Goal: Information Seeking & Learning: Learn about a topic

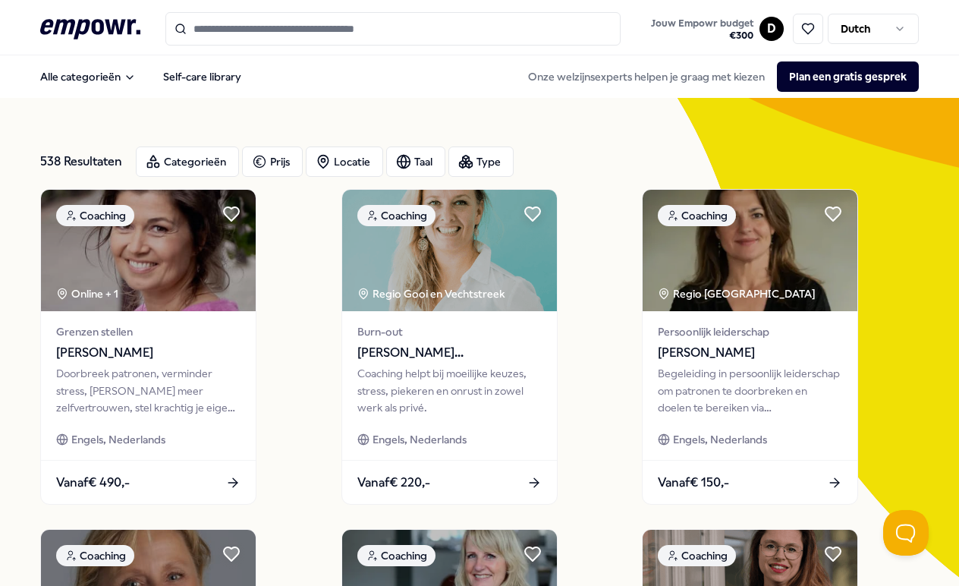
click at [343, 94] on div "Alle categorieën Self-care library Onze welzijnsexperts helpen je graag met kie…" at bounding box center [480, 76] width 880 height 36
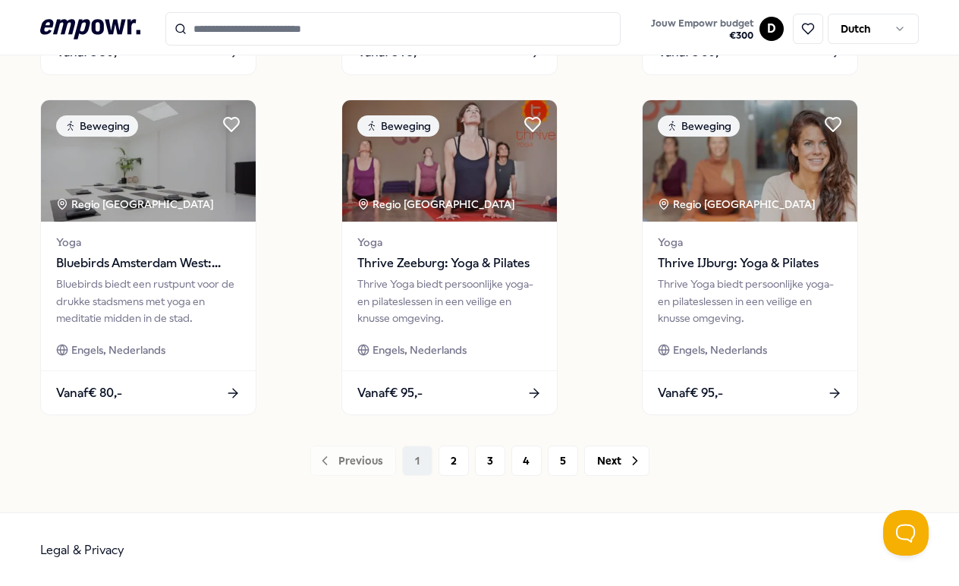
scroll to position [1110, 0]
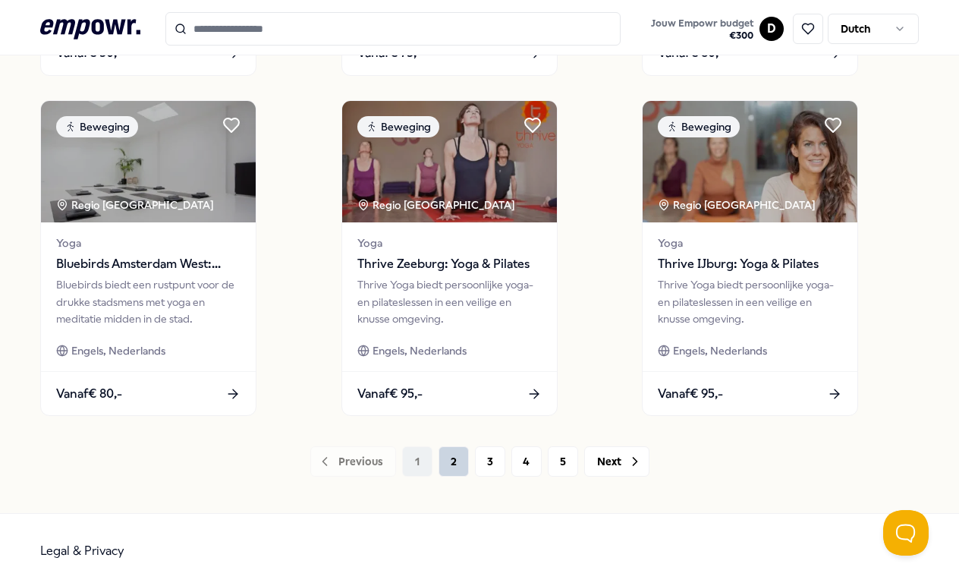
click at [445, 460] on button "2" at bounding box center [454, 461] width 30 height 30
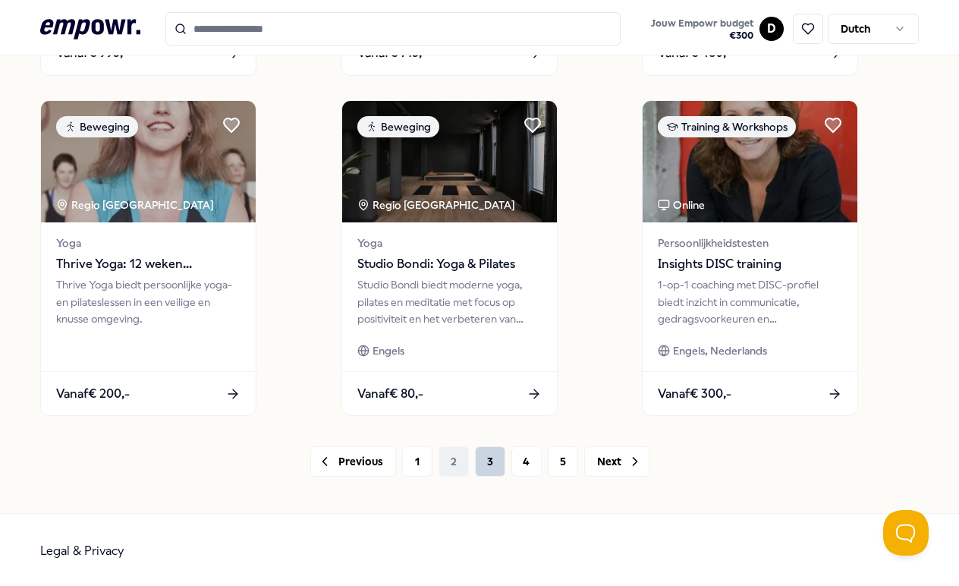
click at [485, 464] on button "3" at bounding box center [490, 461] width 30 height 30
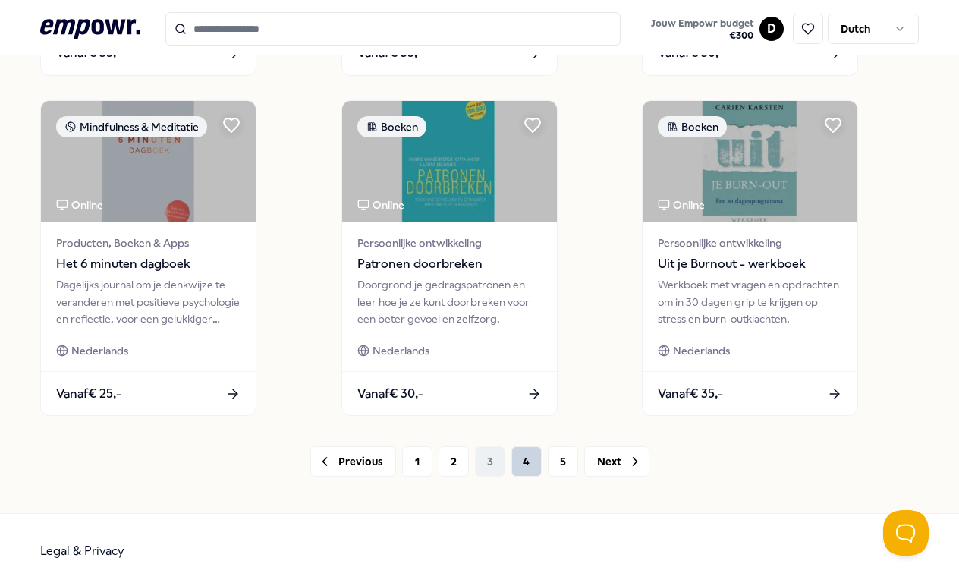
click at [530, 465] on button "4" at bounding box center [527, 461] width 30 height 30
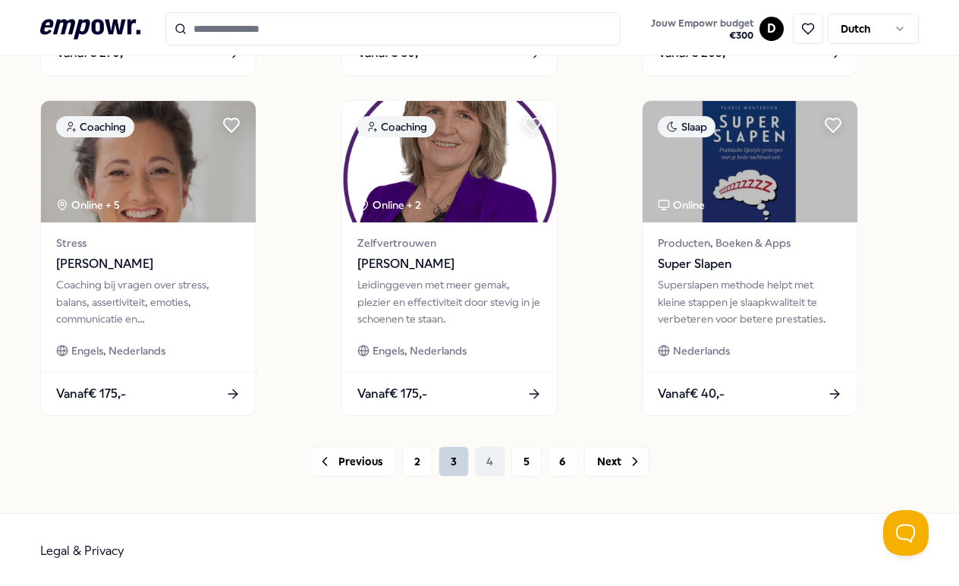
click at [446, 463] on button "3" at bounding box center [454, 461] width 30 height 30
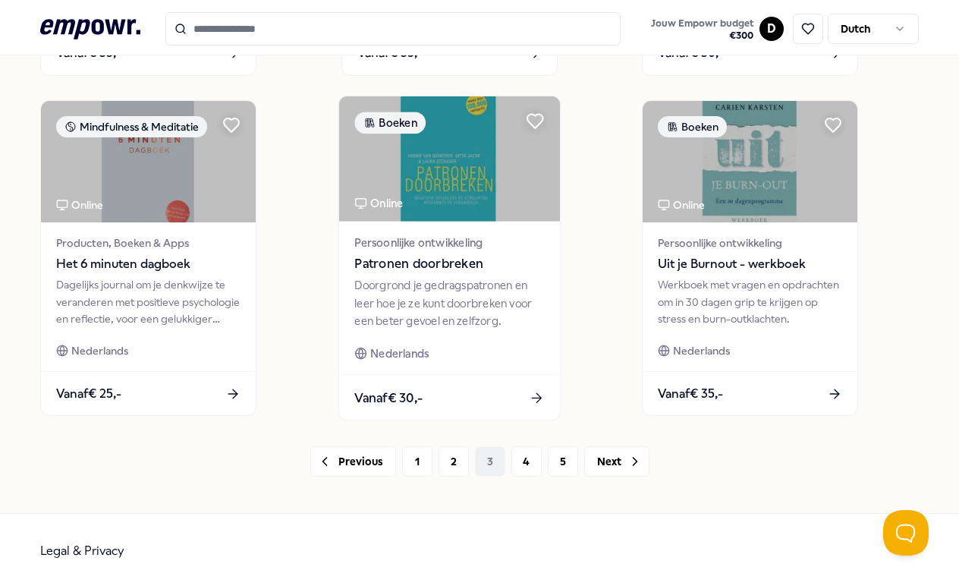
click at [442, 172] on img at bounding box center [448, 158] width 221 height 125
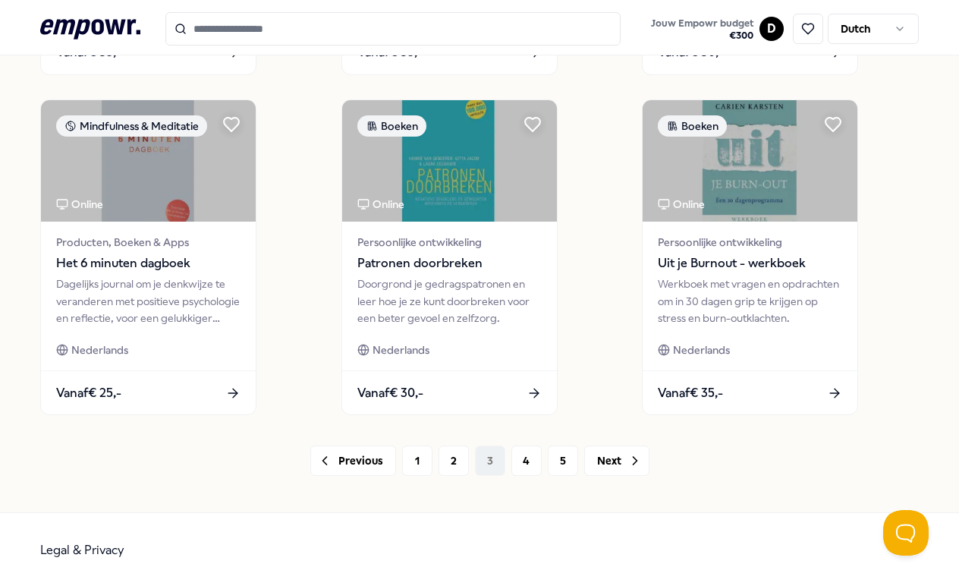
scroll to position [1110, 0]
click at [622, 461] on button "Next" at bounding box center [616, 461] width 65 height 30
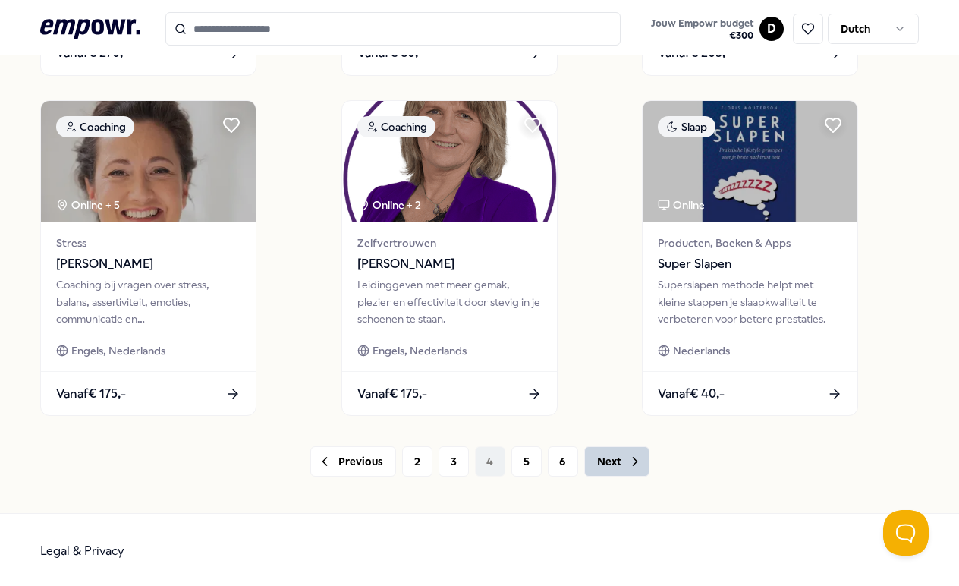
click at [622, 461] on button "Next" at bounding box center [616, 461] width 65 height 30
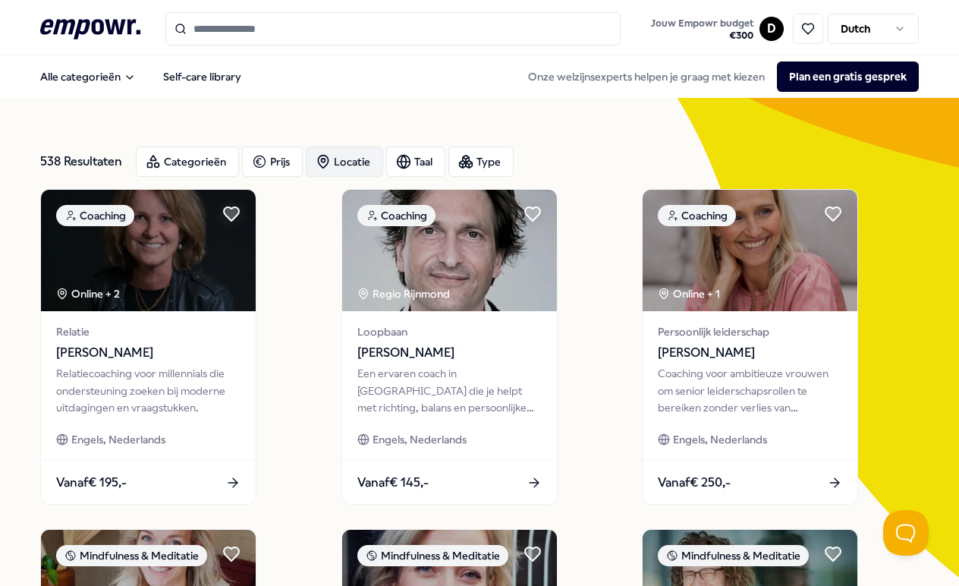
click at [343, 162] on div "Locatie" at bounding box center [344, 161] width 77 height 30
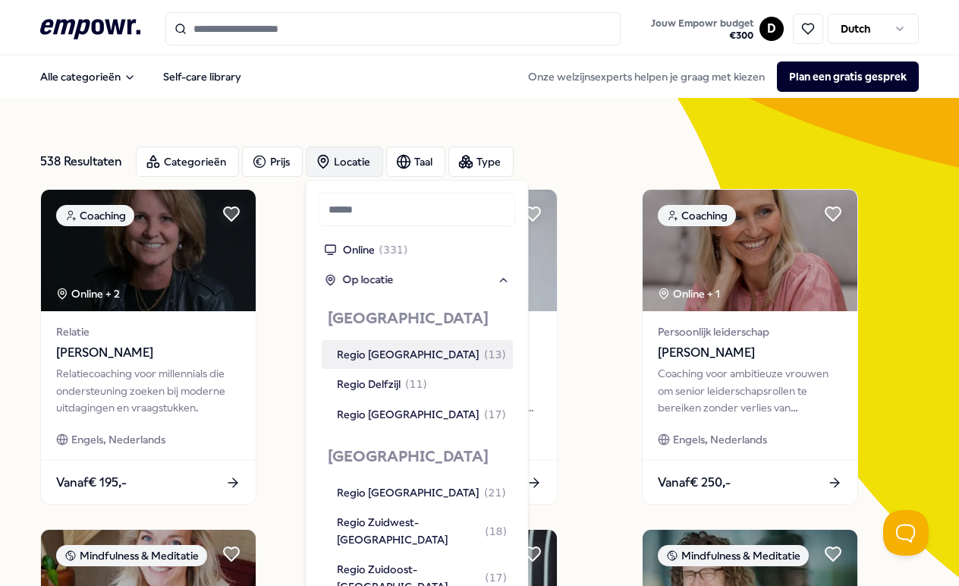
click at [343, 162] on div "Locatie" at bounding box center [344, 161] width 77 height 30
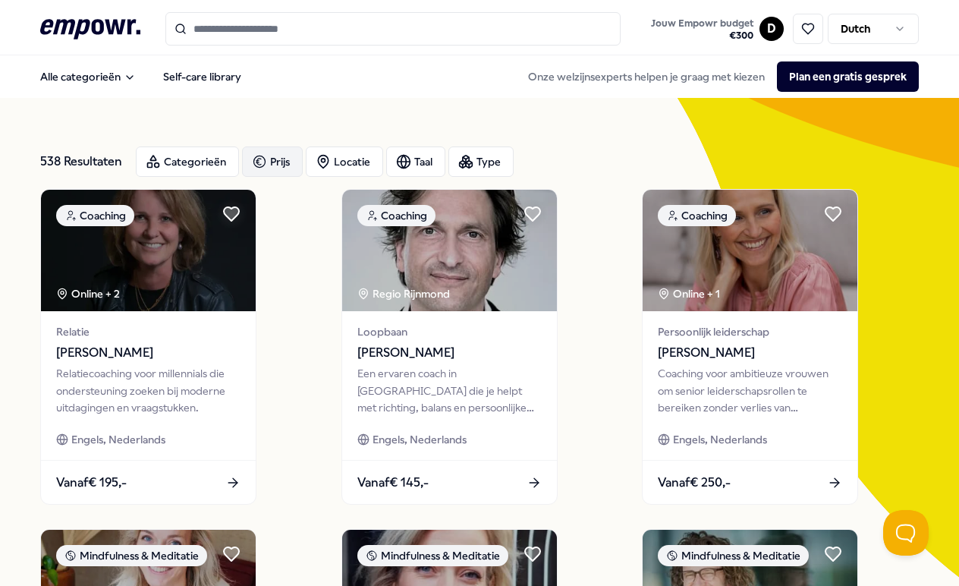
click at [277, 161] on div "Prijs" at bounding box center [272, 161] width 61 height 30
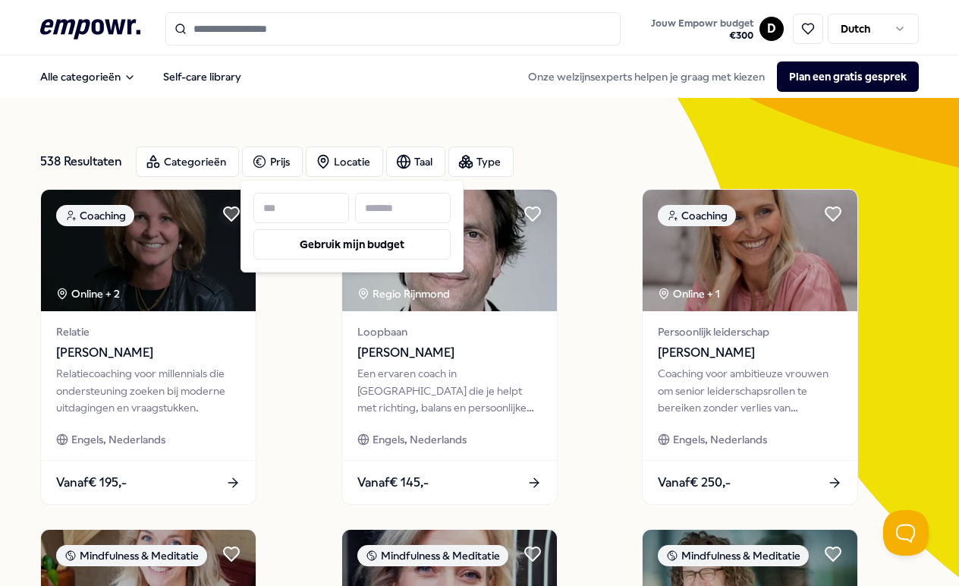
click at [408, 215] on input at bounding box center [403, 208] width 96 height 30
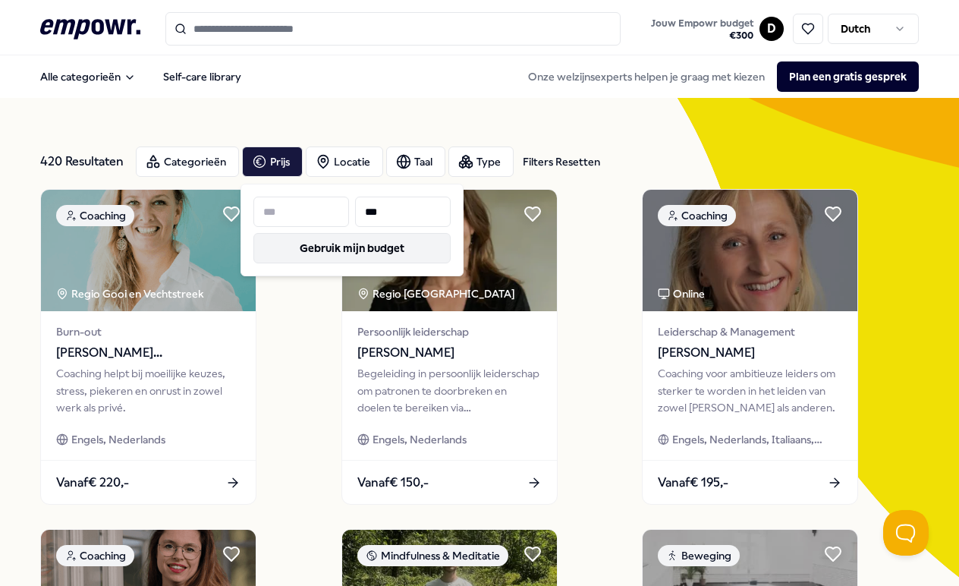
type input "***"
click at [385, 254] on button "Gebruik mijn budget" at bounding box center [351, 248] width 197 height 30
click at [367, 246] on button "Gebruik mijn budget" at bounding box center [351, 248] width 197 height 30
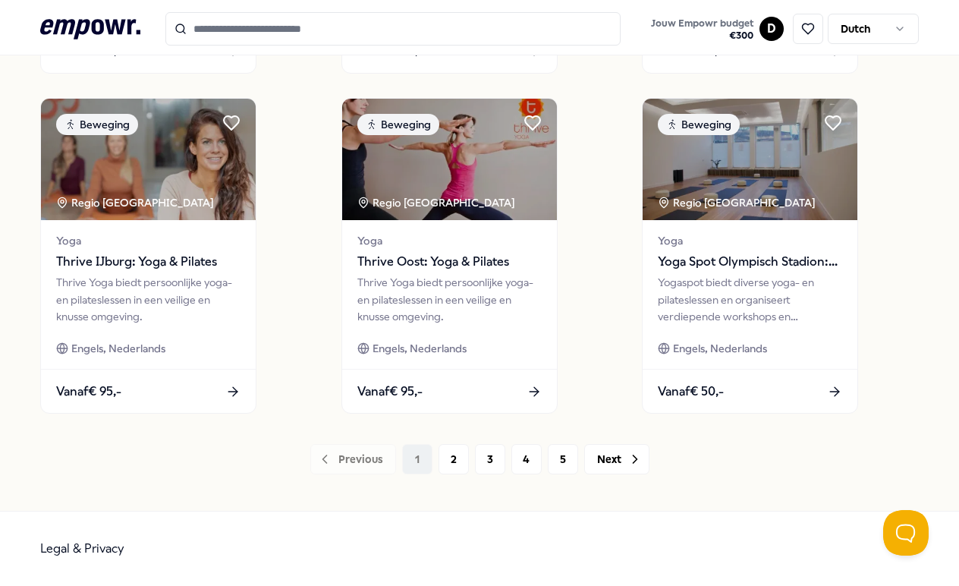
scroll to position [1117, 0]
click at [609, 463] on button "Next" at bounding box center [616, 459] width 65 height 30
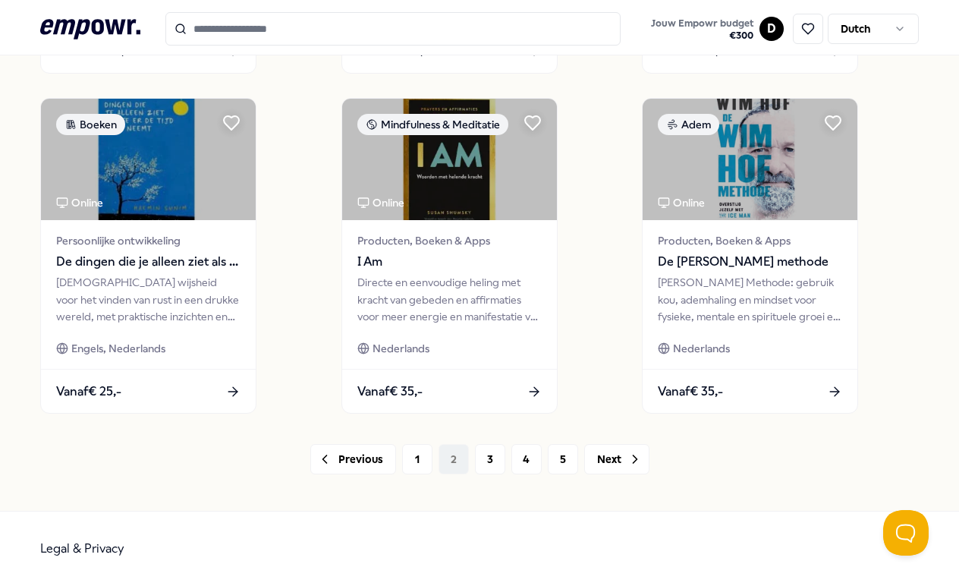
scroll to position [1117, 0]
click at [619, 462] on button "Next" at bounding box center [616, 459] width 65 height 30
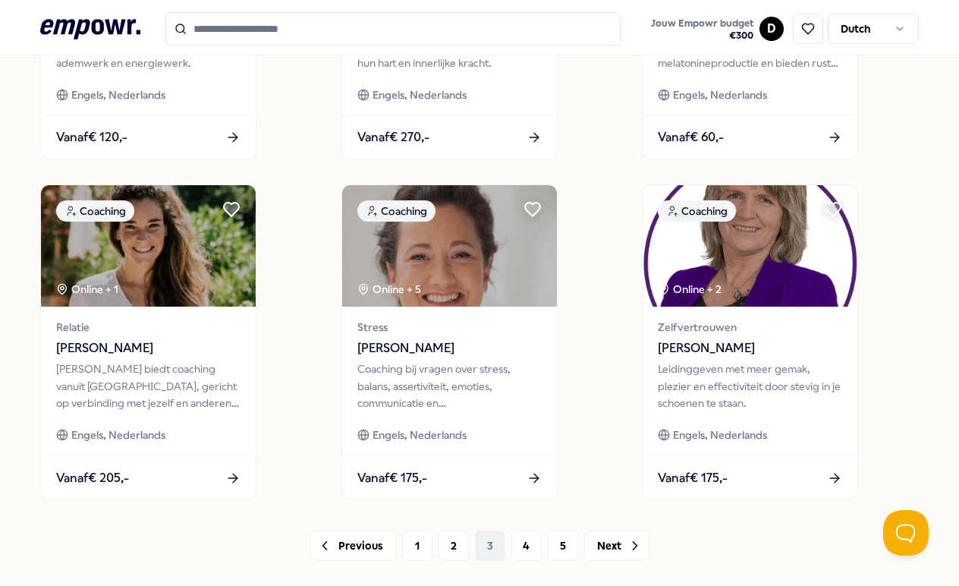
scroll to position [1054, 0]
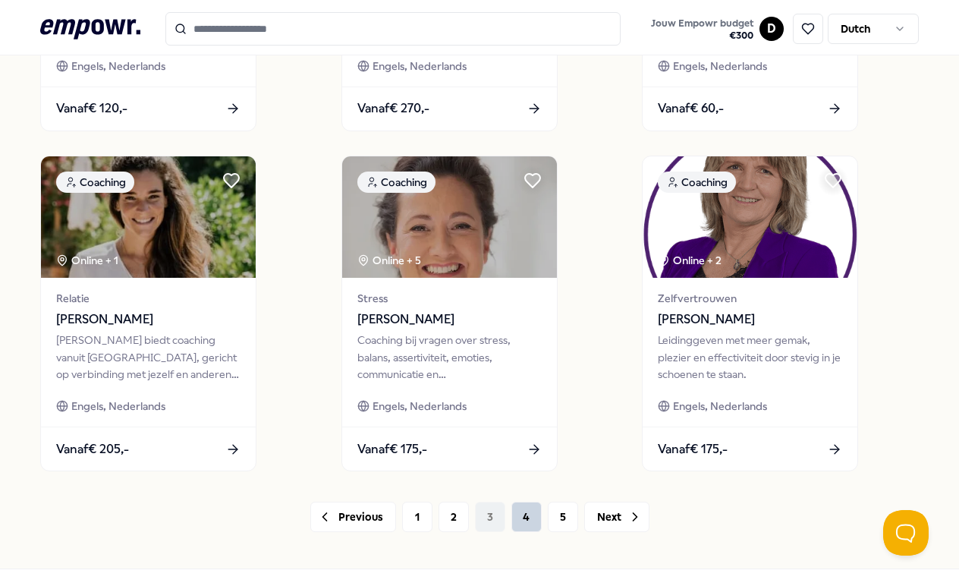
click at [525, 526] on button "4" at bounding box center [527, 517] width 30 height 30
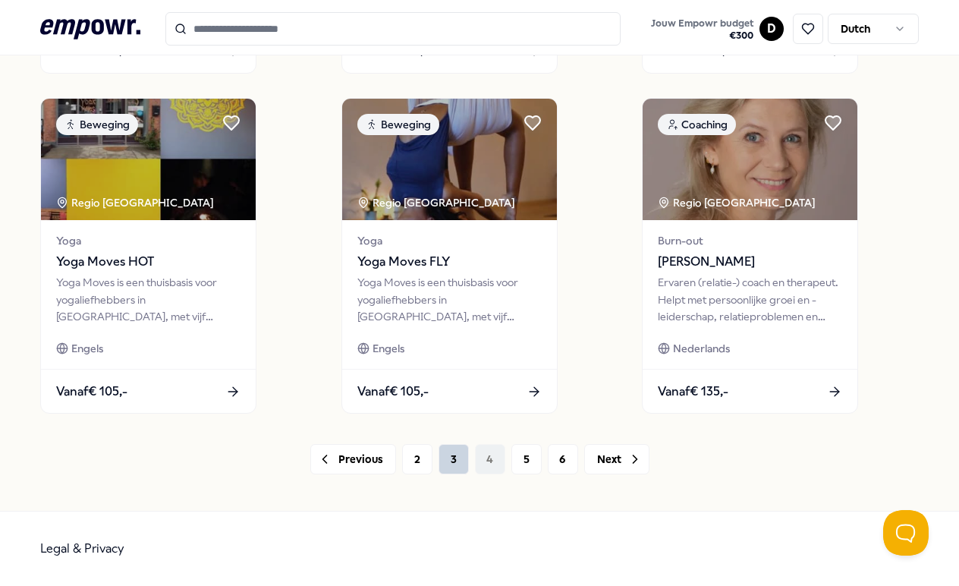
scroll to position [1117, 0]
click at [523, 461] on button "5" at bounding box center [527, 459] width 30 height 30
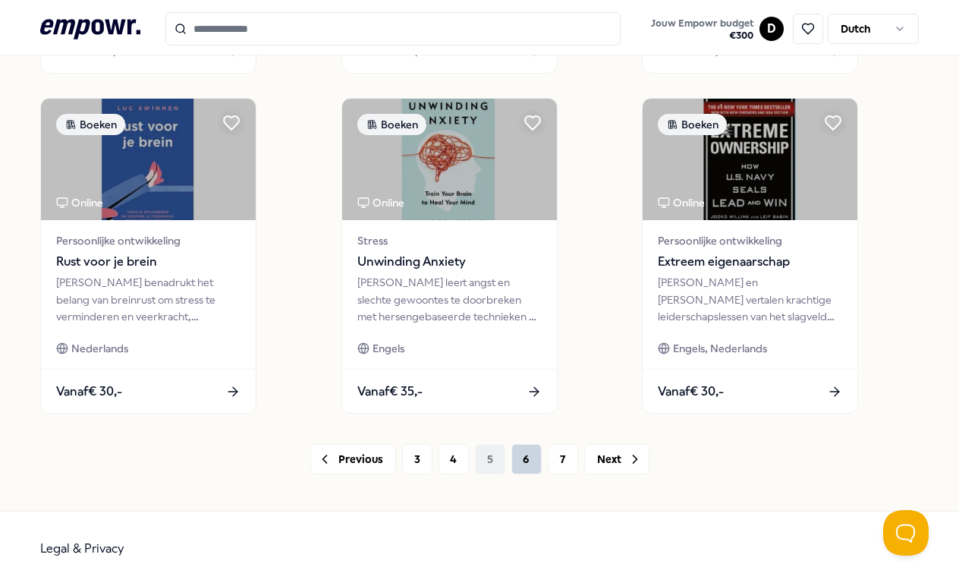
click at [527, 463] on button "6" at bounding box center [527, 459] width 30 height 30
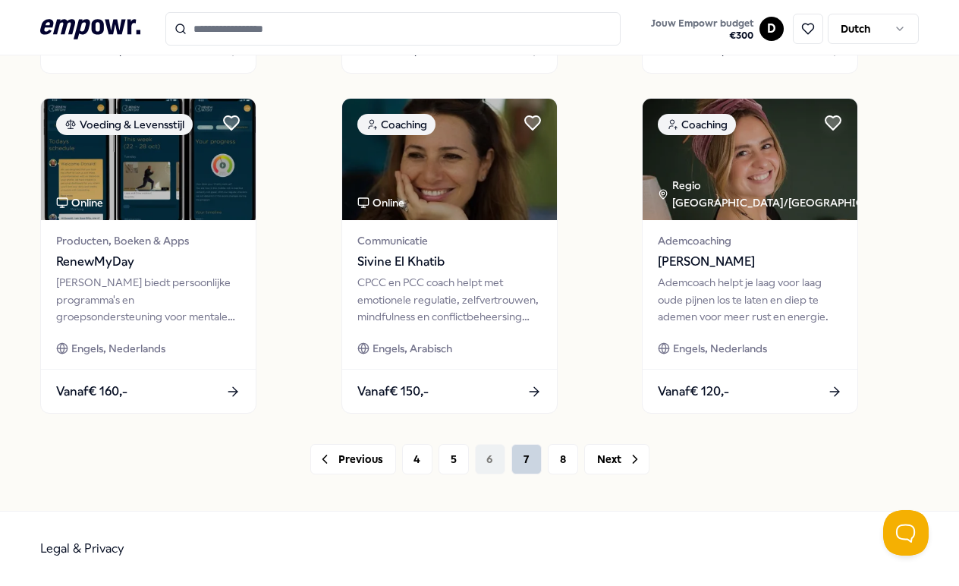
click at [524, 463] on button "7" at bounding box center [527, 459] width 30 height 30
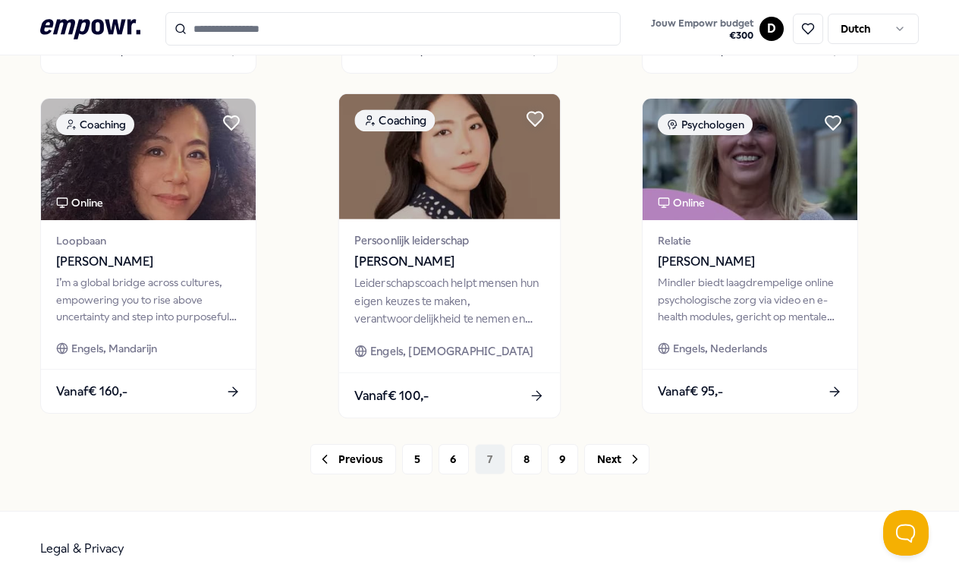
scroll to position [1117, 0]
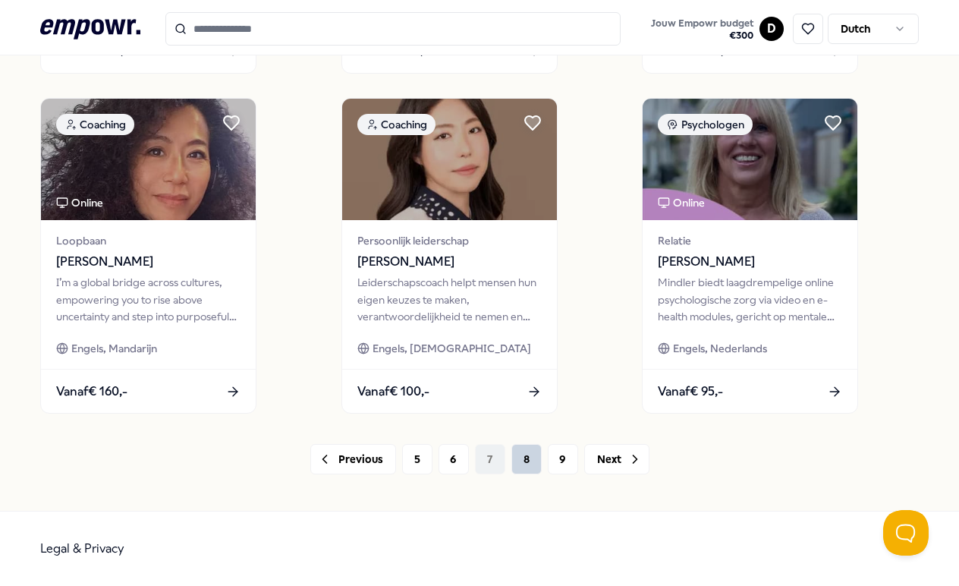
click at [521, 461] on button "8" at bounding box center [527, 459] width 30 height 30
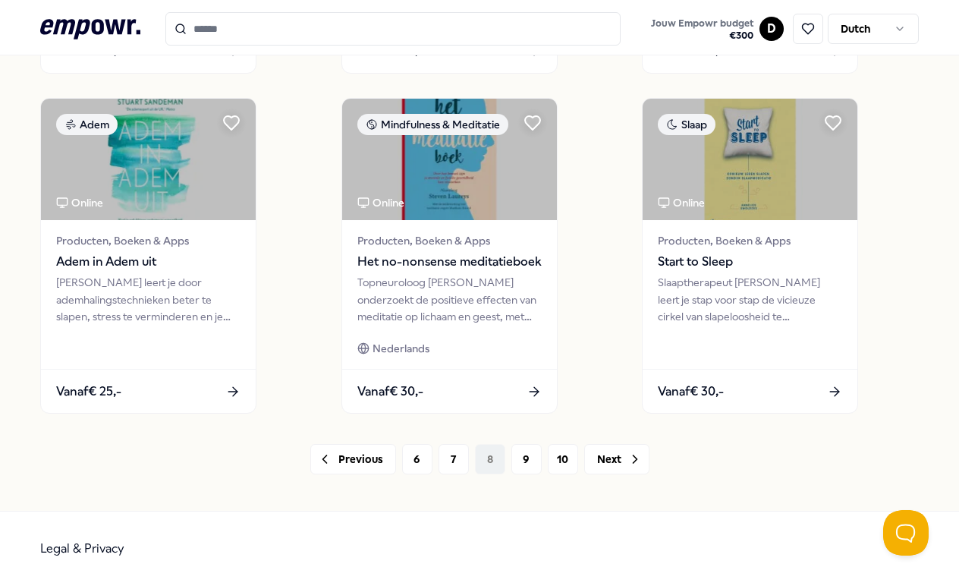
scroll to position [1117, 0]
click at [516, 461] on button "9" at bounding box center [527, 459] width 30 height 30
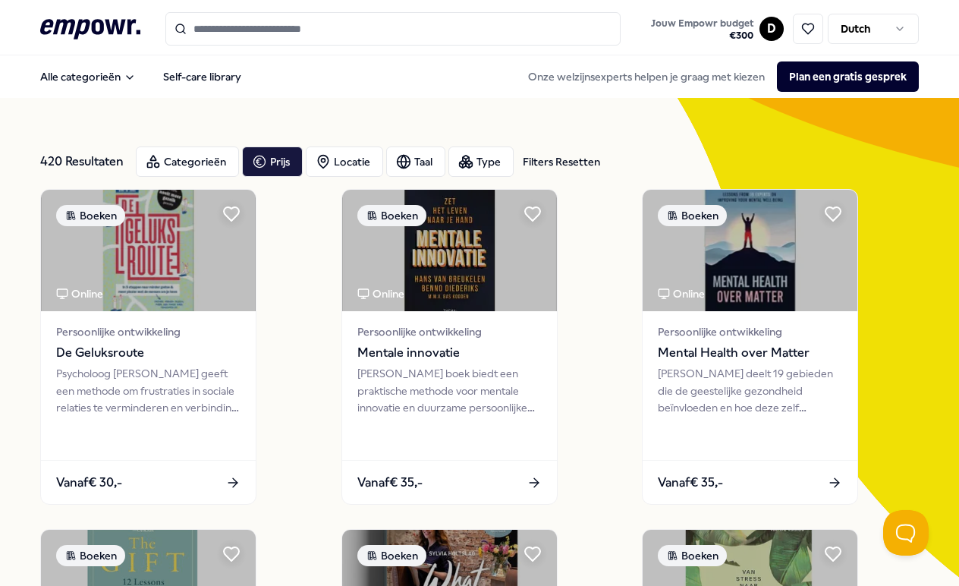
click at [304, 30] on input "Search for products, categories or subcategories" at bounding box center [392, 28] width 455 height 33
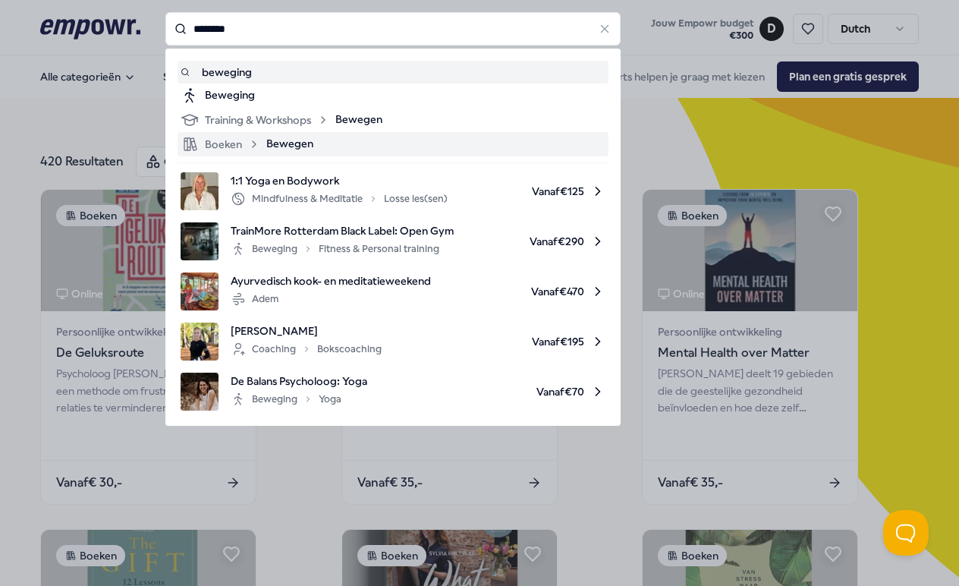
click at [288, 144] on span "Bewegen" at bounding box center [289, 144] width 47 height 18
type input "********"
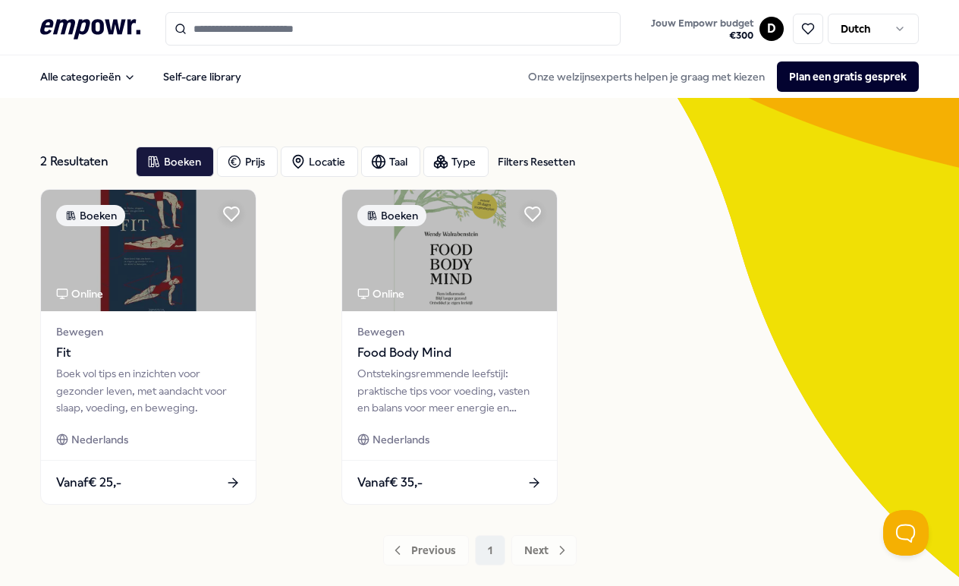
click at [432, 544] on div "Previous 1 Next" at bounding box center [480, 550] width 880 height 30
click at [427, 563] on div "Previous 1 Next" at bounding box center [480, 550] width 880 height 30
click at [426, 549] on div "Previous 1 Next" at bounding box center [480, 550] width 880 height 30
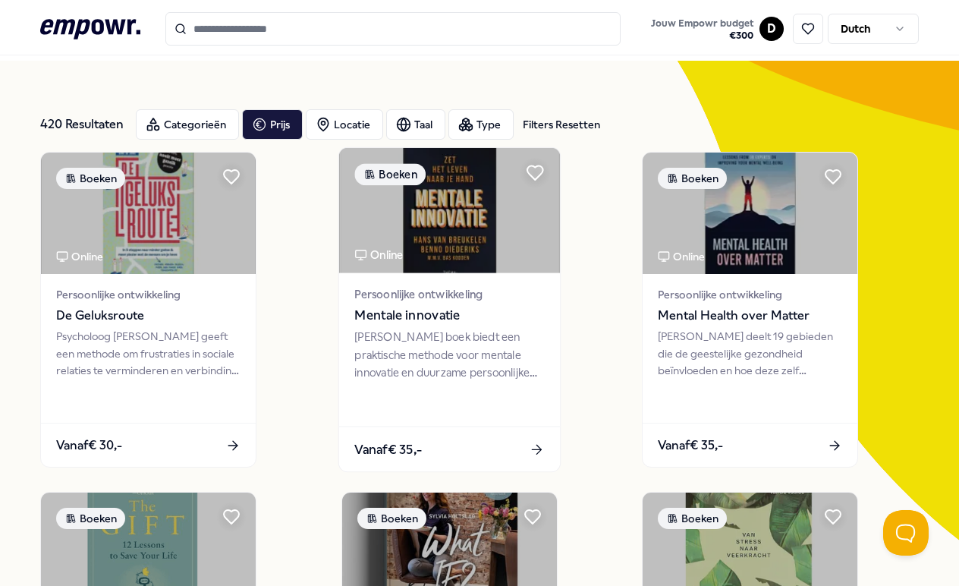
scroll to position [39, 0]
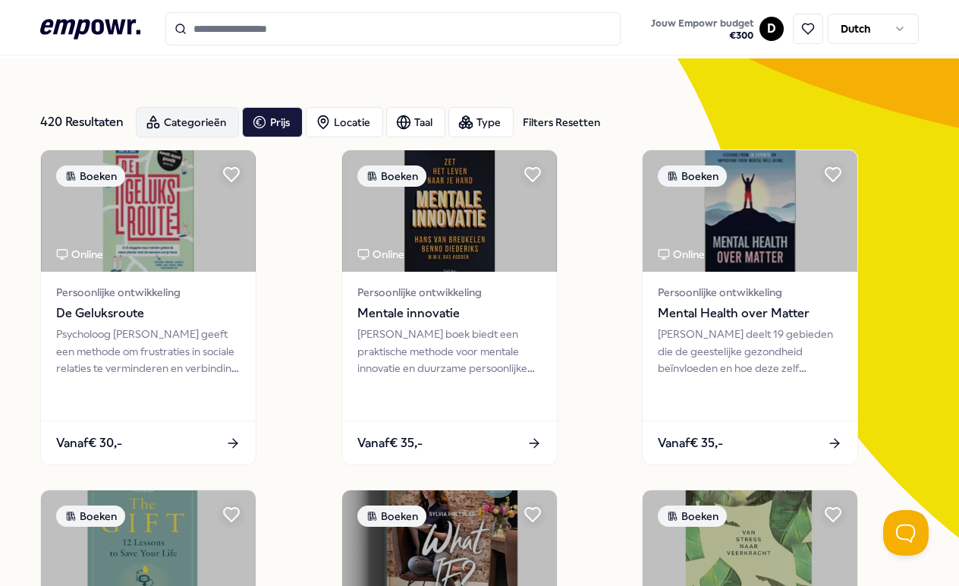
click at [182, 121] on div "Categorieën" at bounding box center [187, 122] width 103 height 30
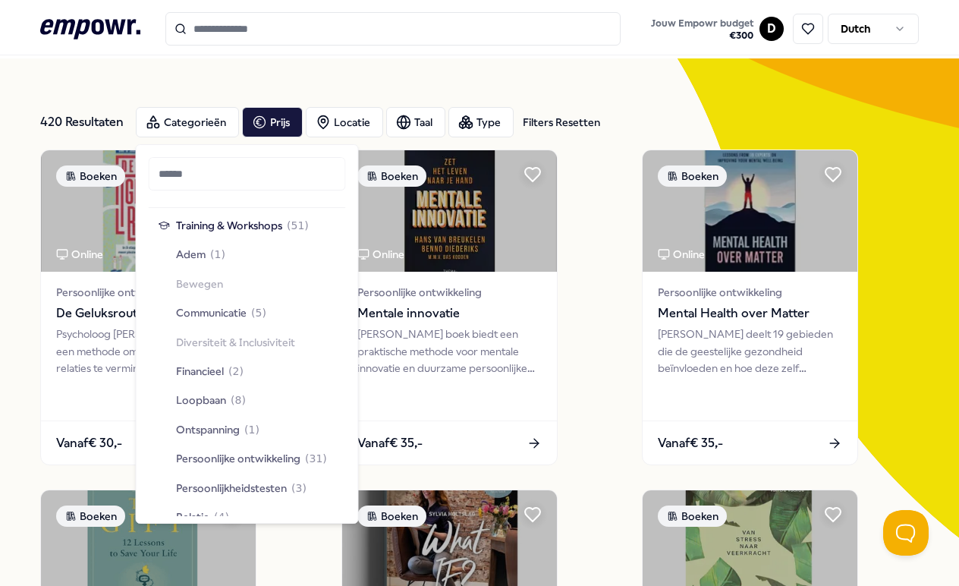
scroll to position [1612, 0]
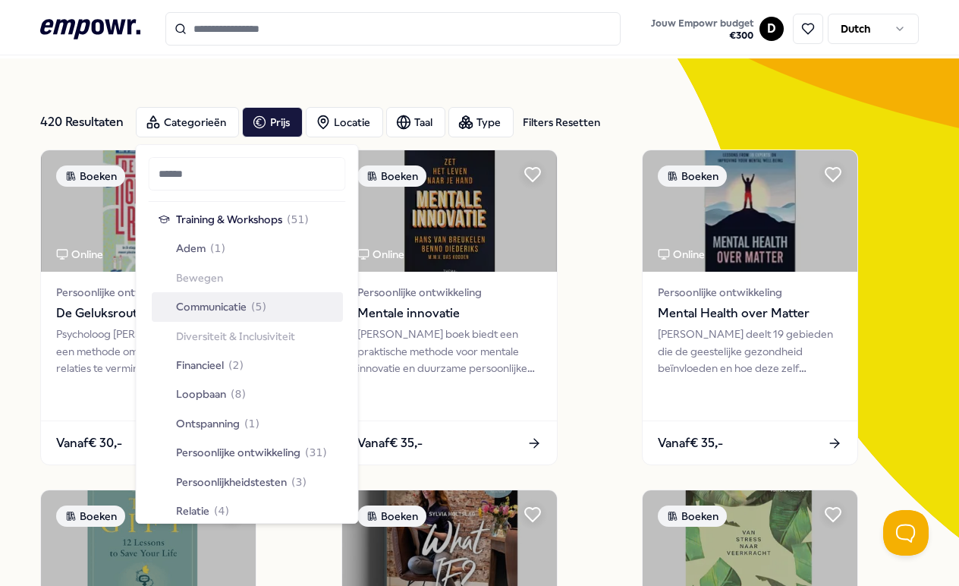
click at [201, 260] on div "Training & Workshops ( 51 ) Adem ( 1 ) Bewegen Communicatie ( 5 ) Diversiteit &…" at bounding box center [247, 394] width 191 height 379
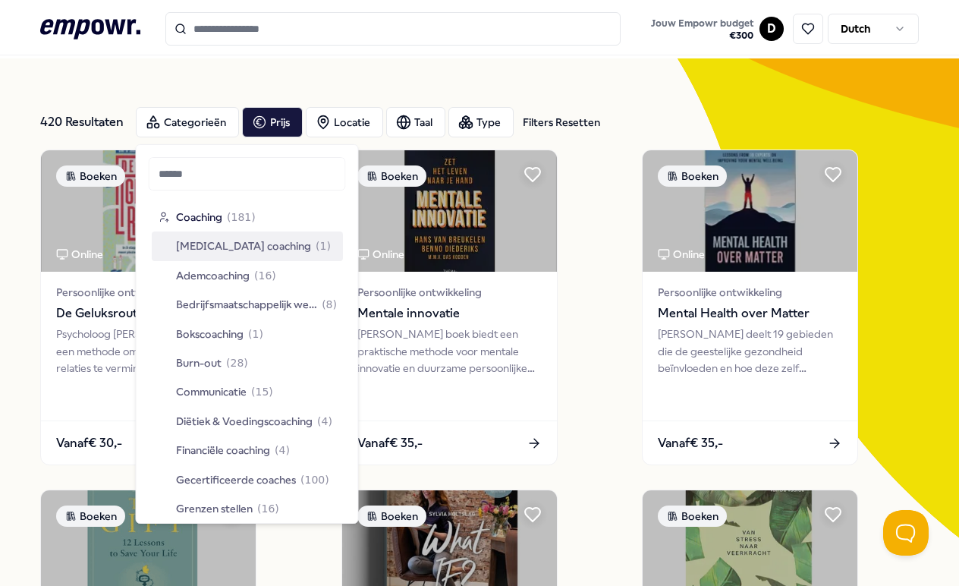
scroll to position [0, 0]
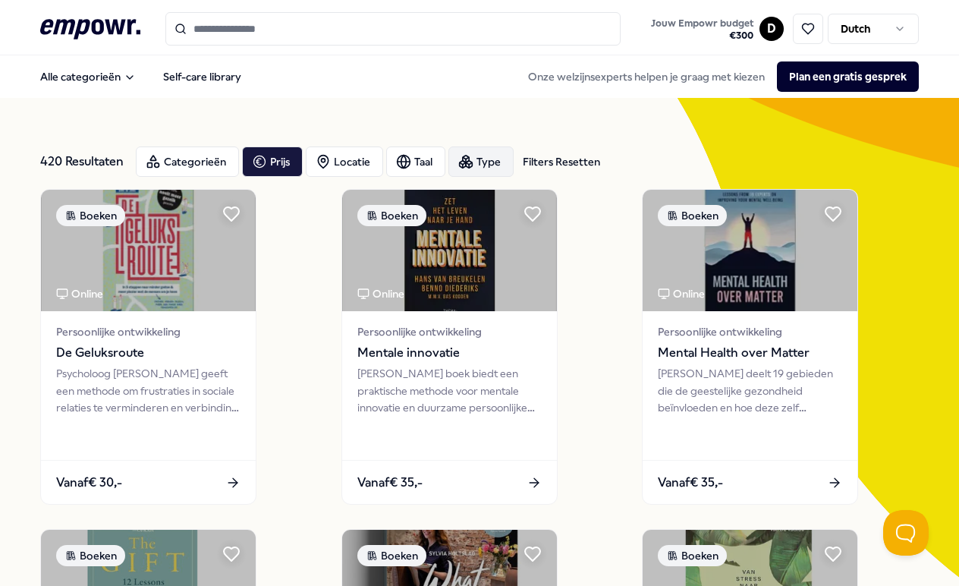
click at [491, 168] on div "Type" at bounding box center [481, 161] width 65 height 30
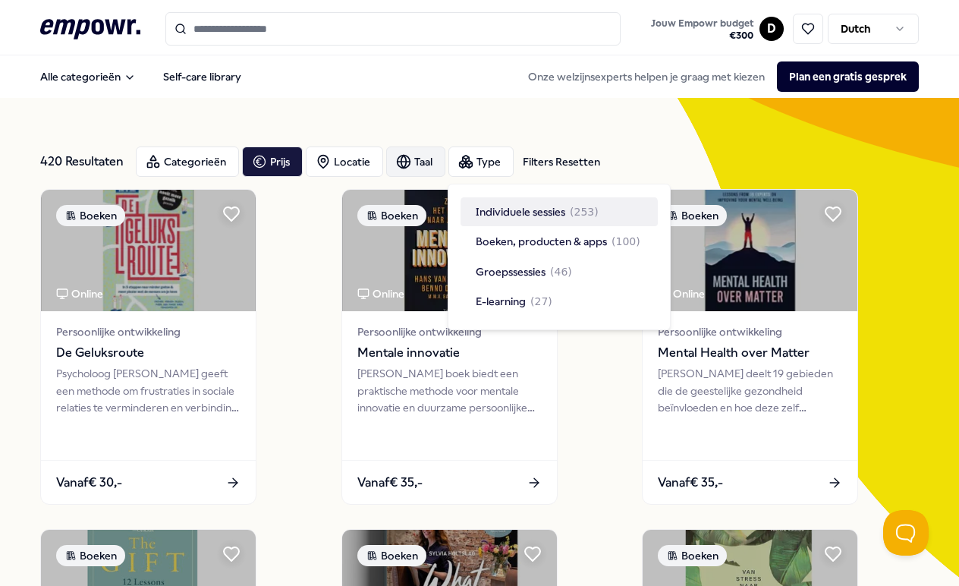
click at [419, 165] on div "Taal" at bounding box center [415, 161] width 59 height 30
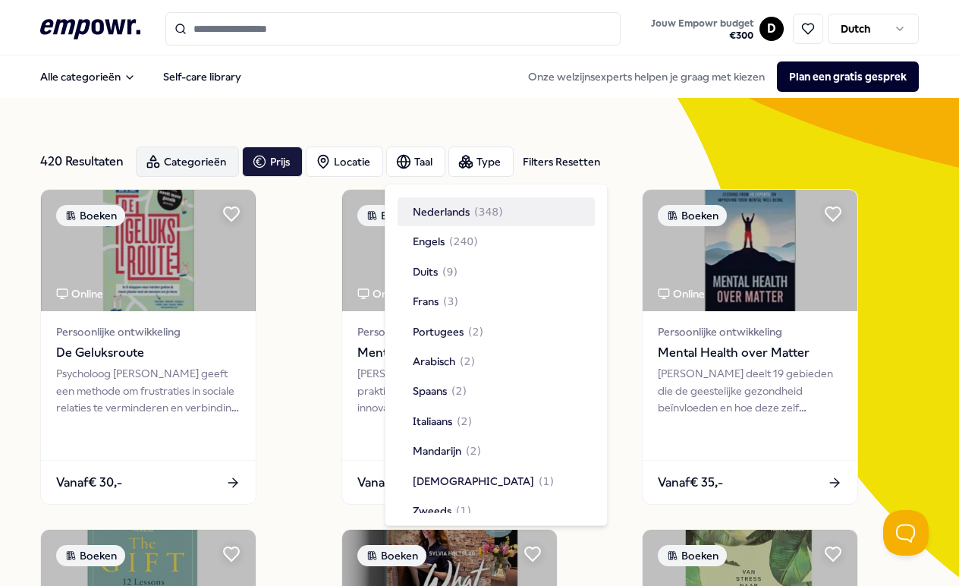
click at [201, 161] on div "Categorieën" at bounding box center [187, 161] width 103 height 30
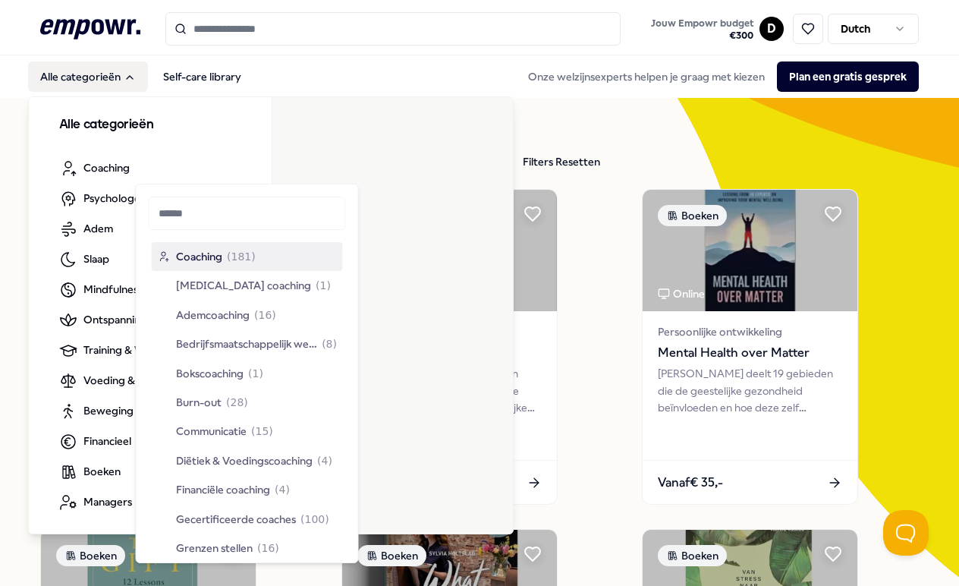
click at [109, 87] on button "Alle categorieën" at bounding box center [88, 76] width 120 height 30
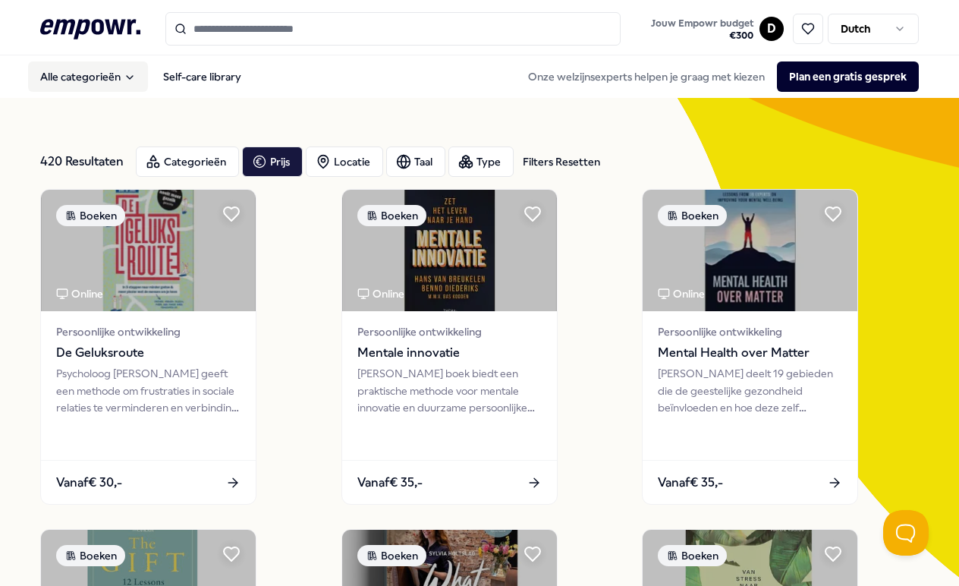
click at [109, 87] on button "Alle categorieën" at bounding box center [88, 76] width 120 height 30
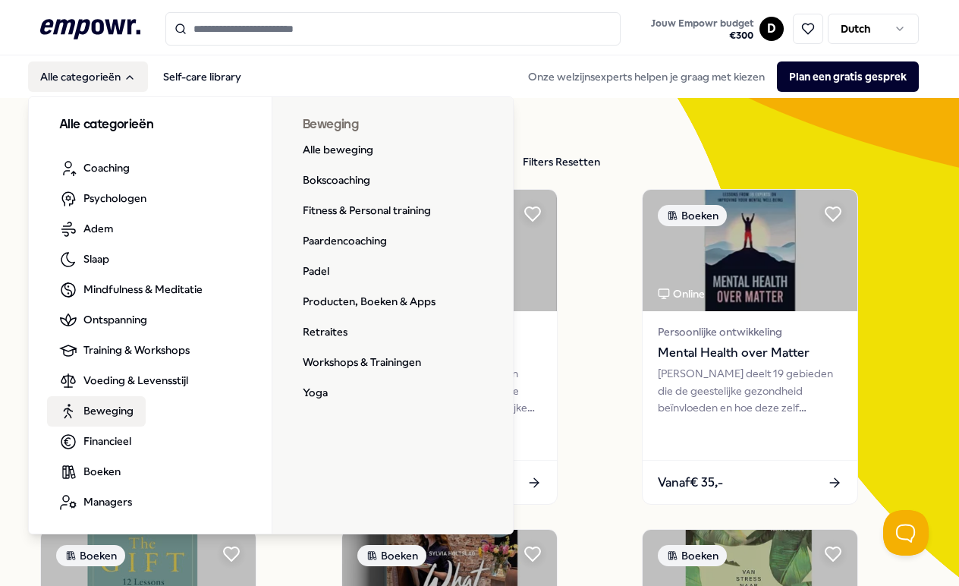
click at [119, 409] on span "Beweging" at bounding box center [108, 410] width 50 height 17
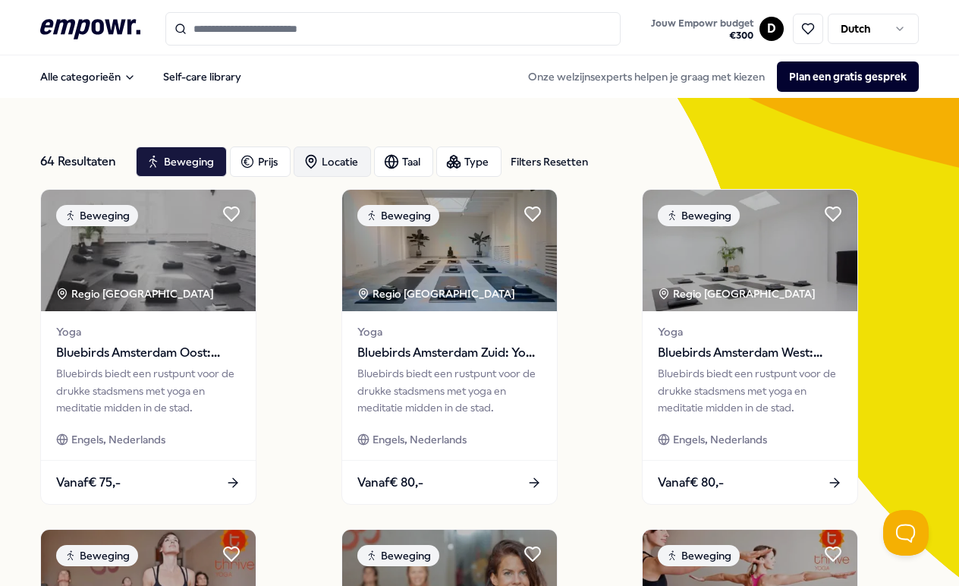
click at [335, 162] on div "Locatie" at bounding box center [332, 161] width 77 height 30
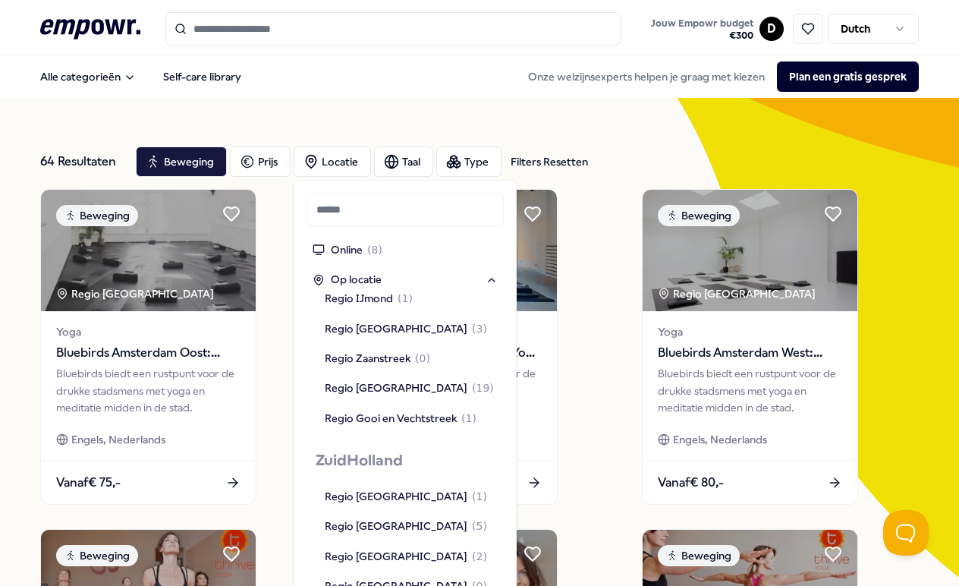
scroll to position [1089, 0]
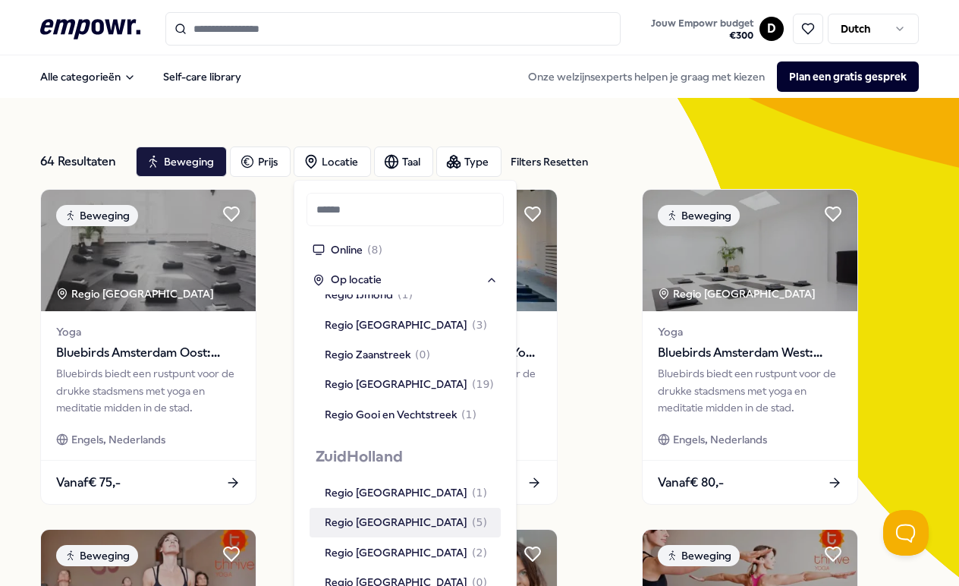
click at [358, 508] on div "Regio [GEOGRAPHIC_DATA] ( 5 )" at bounding box center [405, 522] width 191 height 29
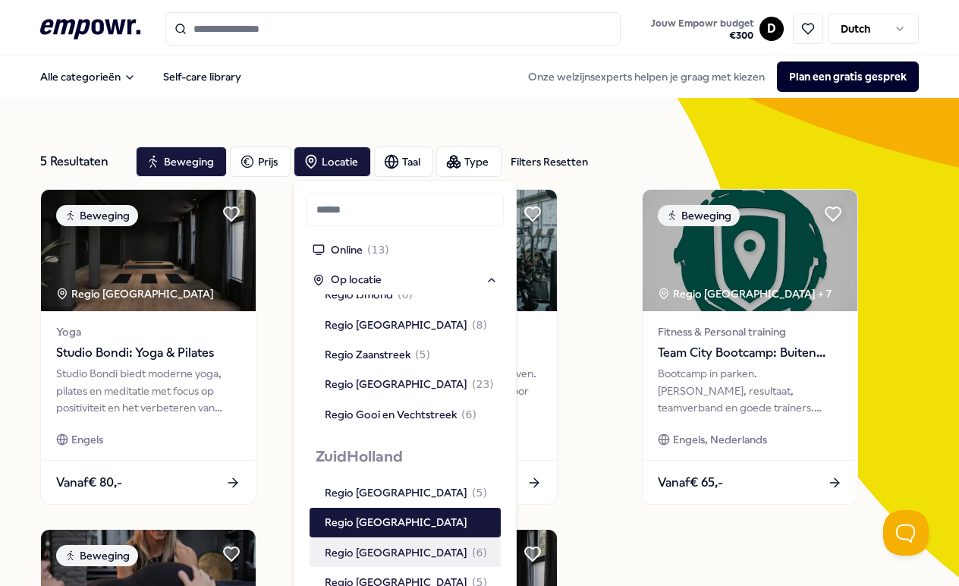
click at [364, 544] on div "Regio [GEOGRAPHIC_DATA] ( 6 )" at bounding box center [406, 552] width 162 height 17
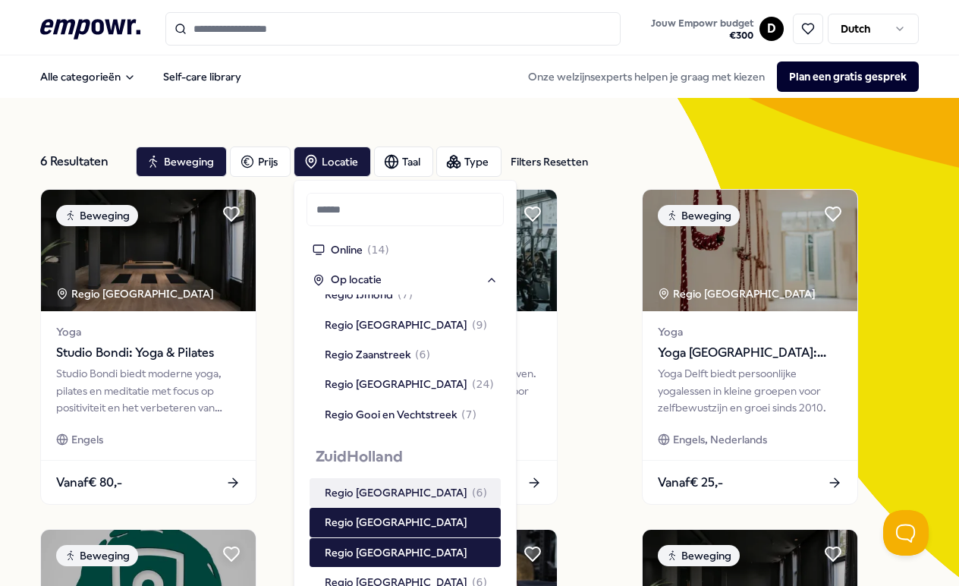
click at [273, 446] on div "Beweging Regio Den Haag Yoga Studio Bondi: Yoga & Pilates Studio Bondi biedt mo…" at bounding box center [480, 517] width 880 height 656
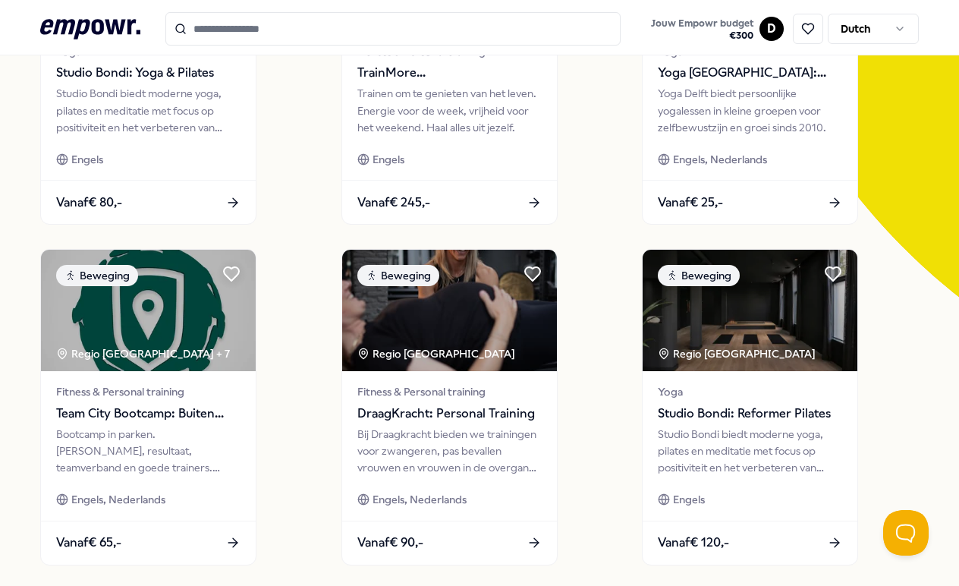
scroll to position [294, 0]
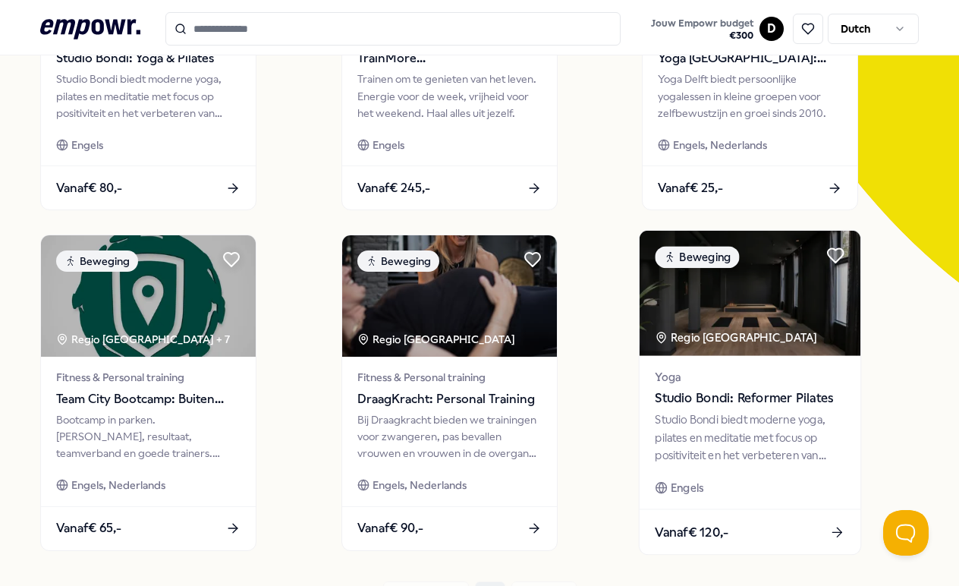
click at [709, 435] on div "Studio Bondi biedt moderne yoga, pilates en meditatie met focus op positiviteit…" at bounding box center [751, 437] width 190 height 52
